Goal: Find specific page/section: Find specific page/section

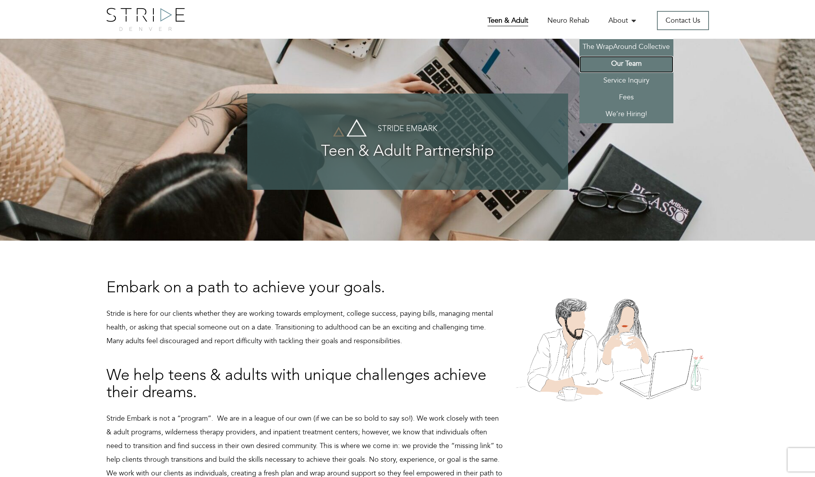
click at [633, 59] on link "Our Team" at bounding box center [626, 64] width 94 height 17
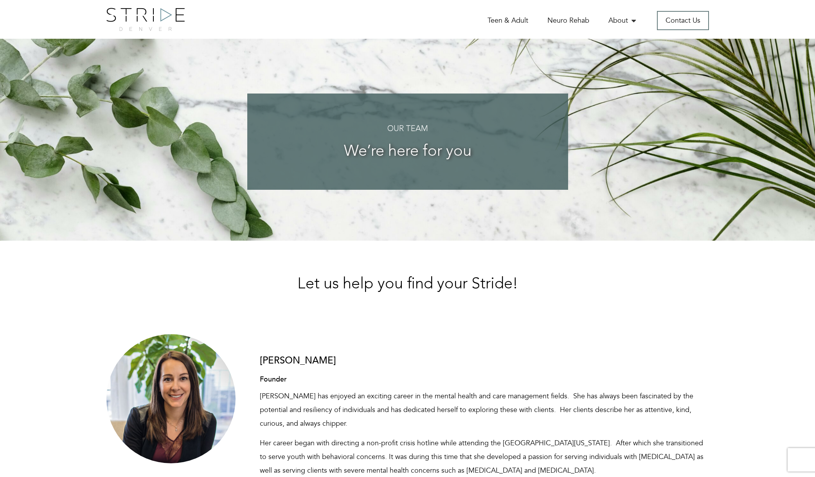
click at [257, 225] on div "Our Team We’re here for you" at bounding box center [408, 140] width 614 height 202
drag, startPoint x: 257, startPoint y: 225, endPoint x: 701, endPoint y: 250, distance: 444.3
click at [694, 0] on body "Home Teen & Adult Neuro Rehab About The WrapAround Collective Our Team Service …" at bounding box center [407, 0] width 815 height 0
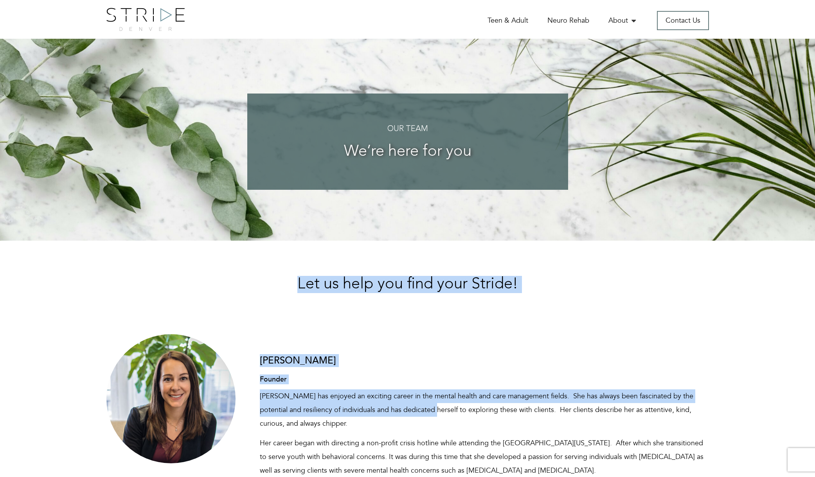
drag, startPoint x: 297, startPoint y: 279, endPoint x: 421, endPoint y: 406, distance: 176.8
